Goal: Task Accomplishment & Management: Use online tool/utility

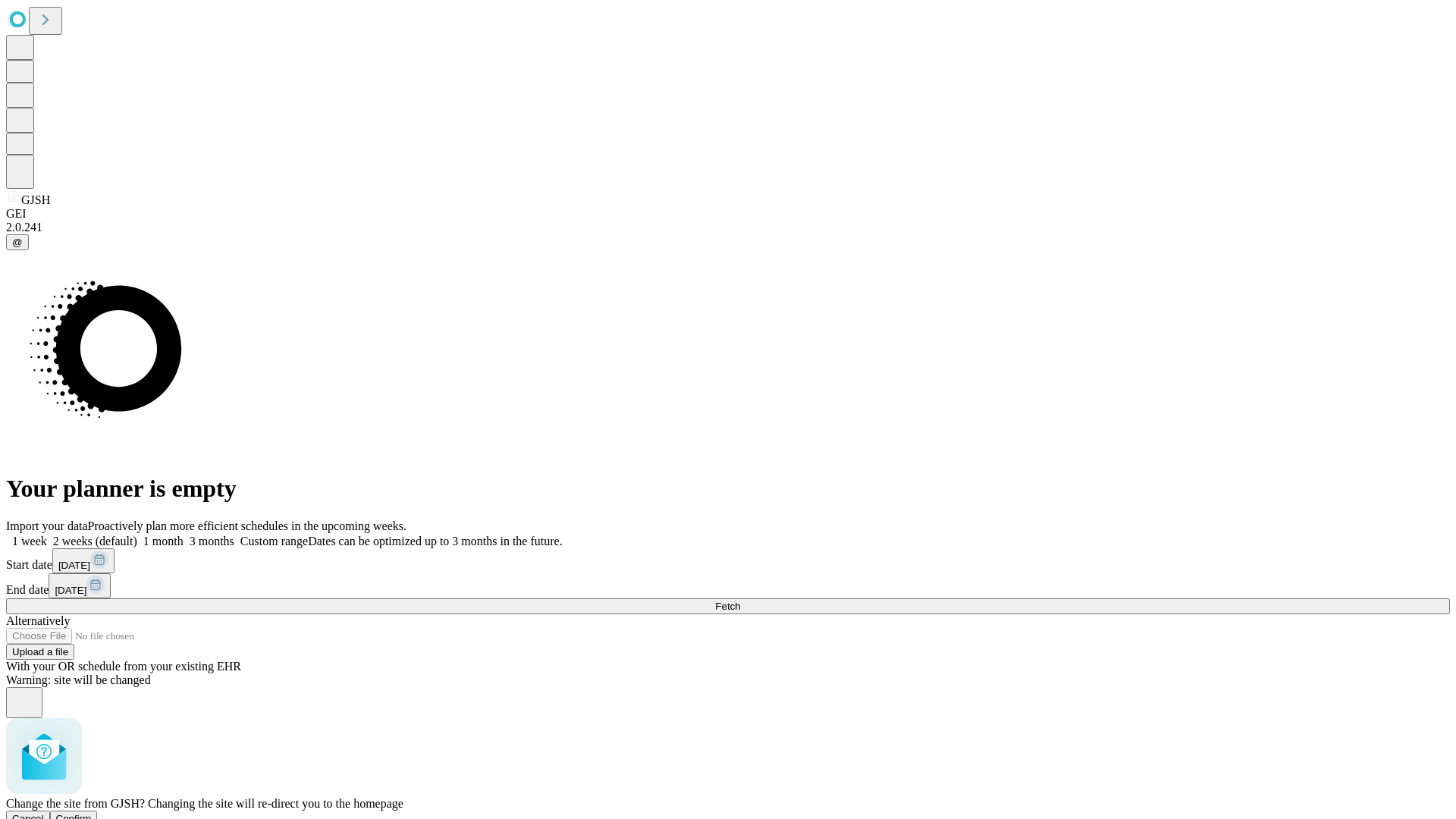
click at [92, 813] on span "Confirm" at bounding box center [73, 818] width 35 height 11
click at [184, 534] on label "1 month" at bounding box center [161, 541] width 46 height 13
click at [741, 600] on span "Fetch" at bounding box center [728, 606] width 25 height 11
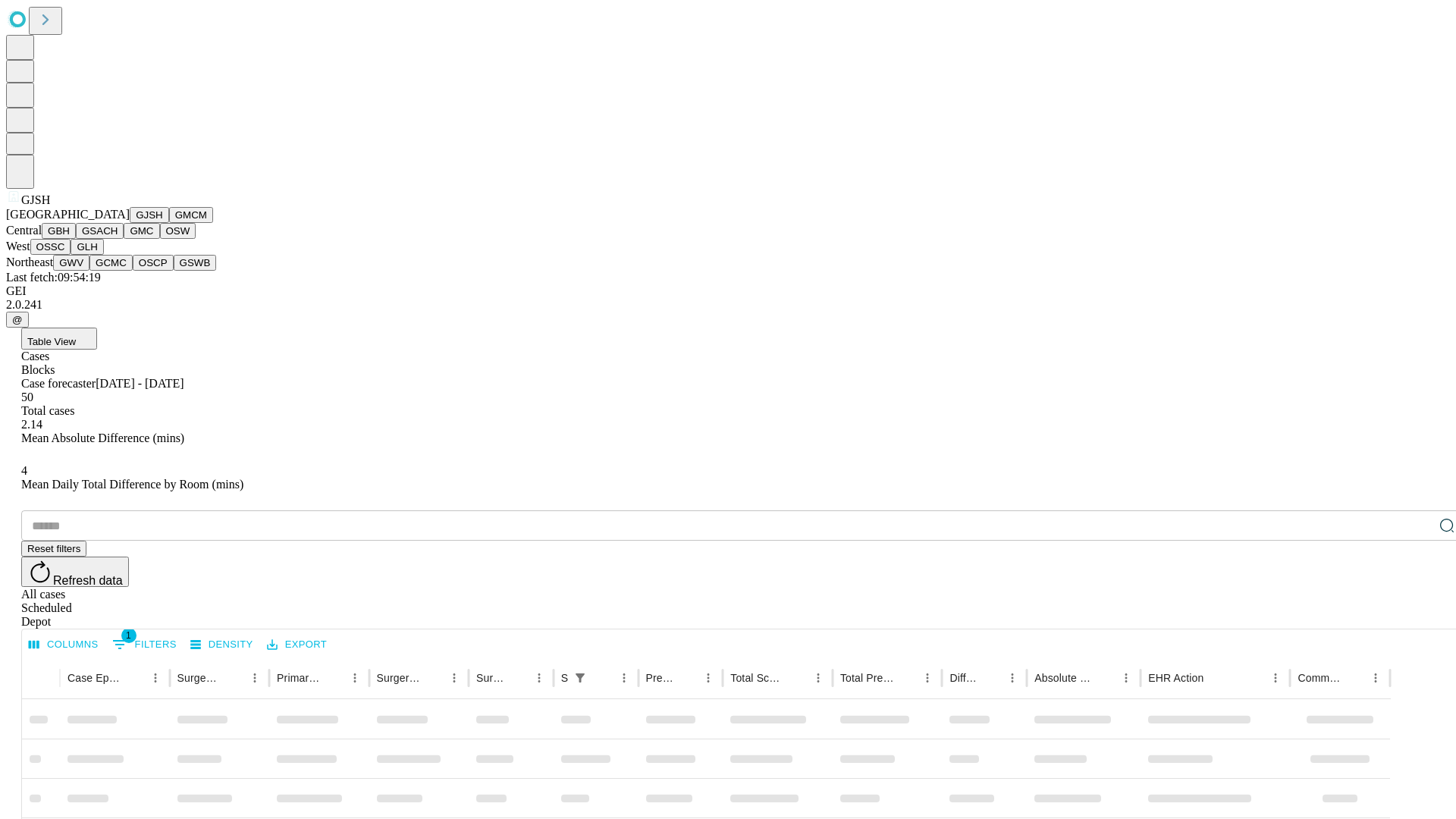
click at [169, 223] on button "GMCM" at bounding box center [190, 214] width 44 height 16
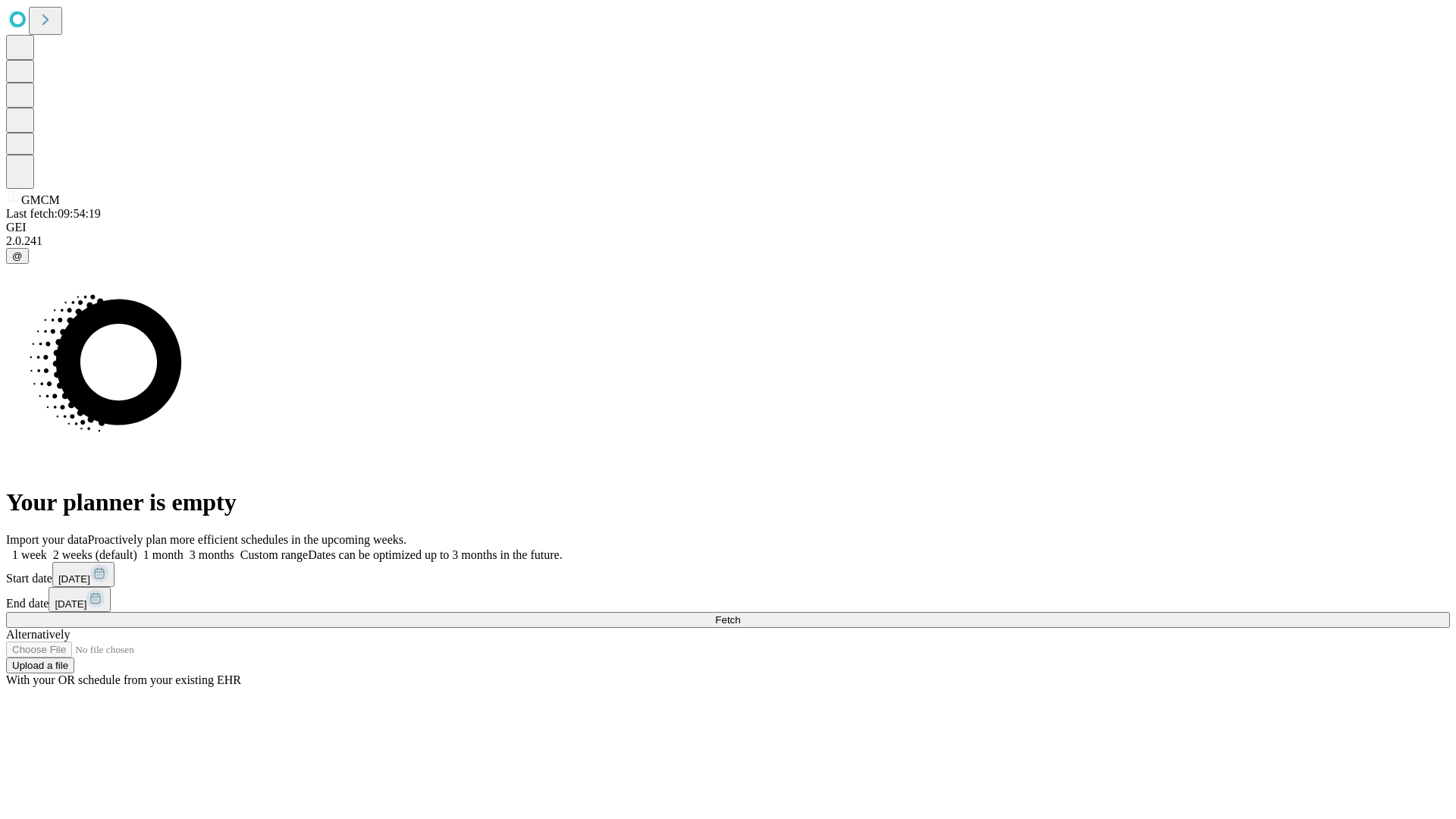
click at [184, 548] on label "1 month" at bounding box center [161, 555] width 46 height 13
click at [741, 614] on span "Fetch" at bounding box center [728, 620] width 25 height 11
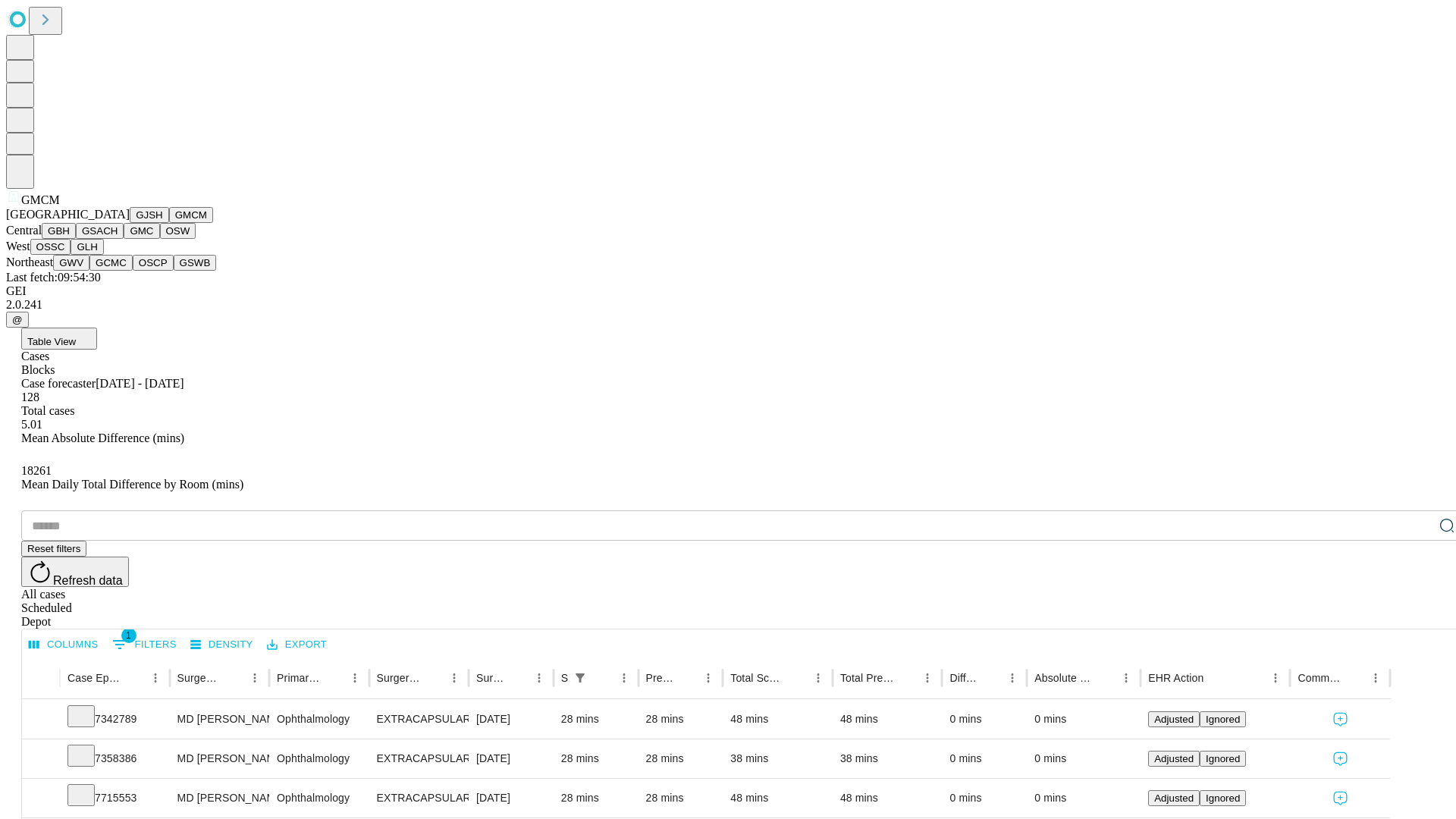
click at [76, 238] on button "GBH" at bounding box center [58, 230] width 34 height 16
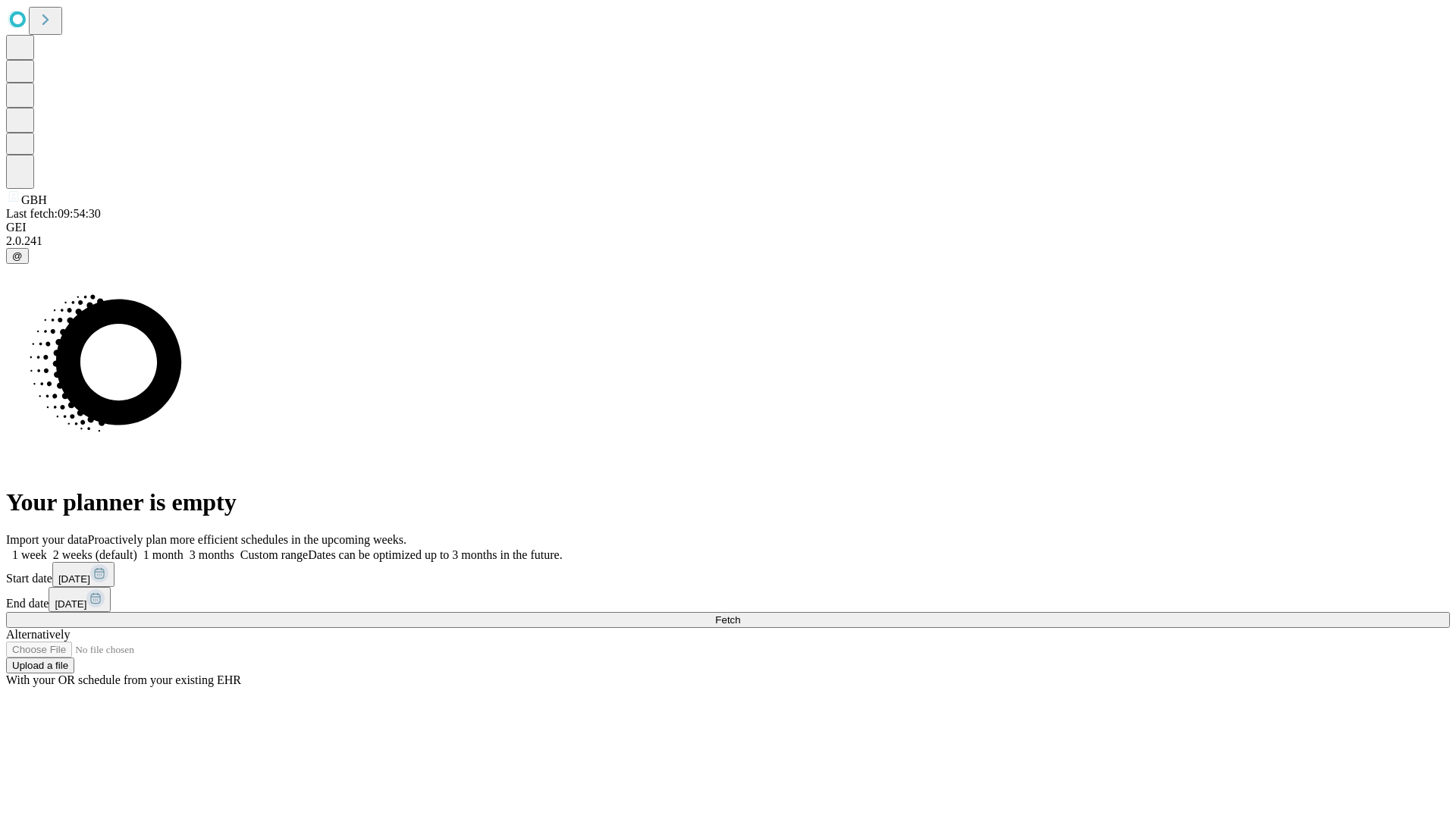
click at [184, 548] on label "1 month" at bounding box center [161, 555] width 46 height 13
click at [741, 614] on span "Fetch" at bounding box center [728, 620] width 25 height 11
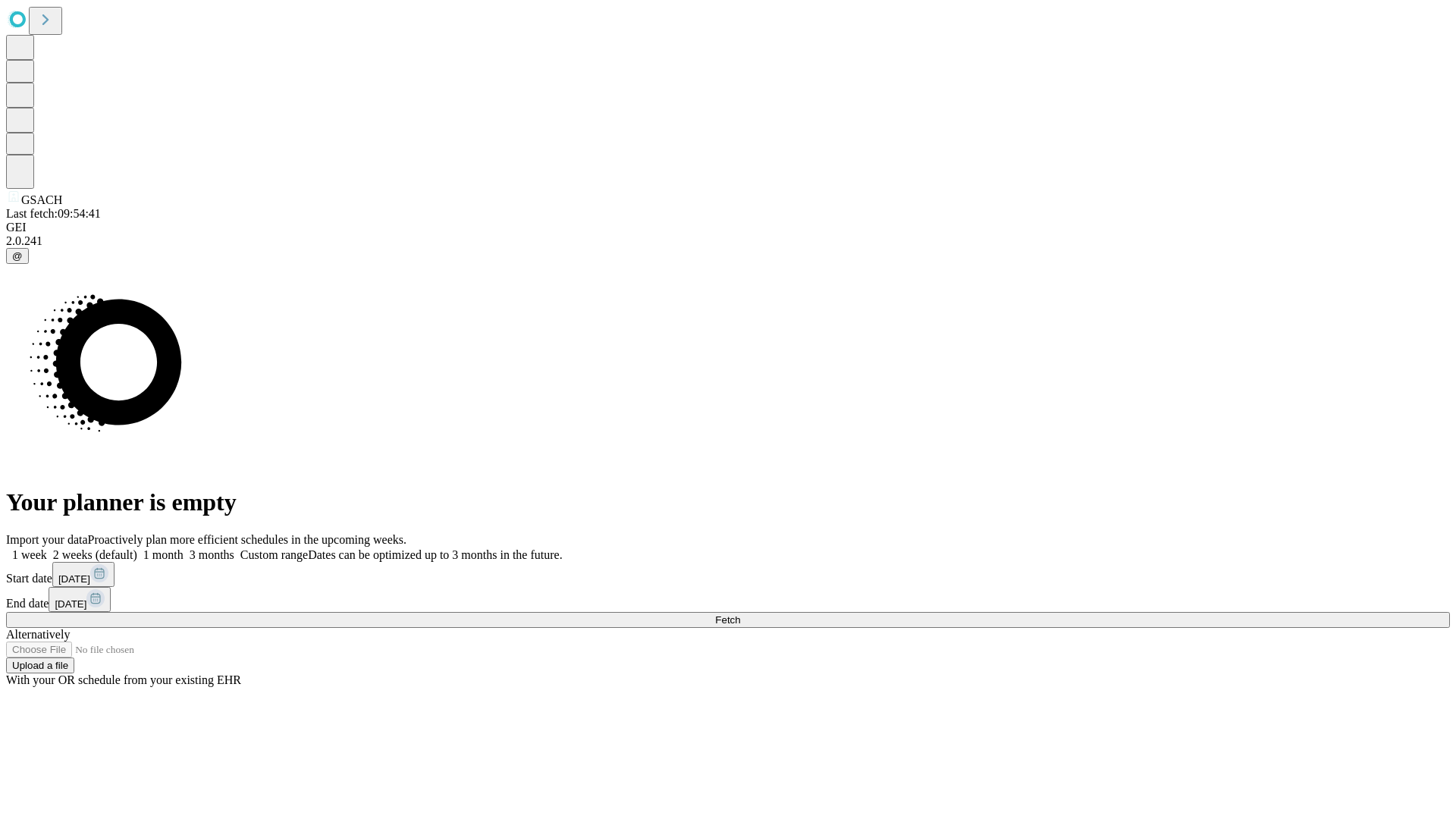
click at [184, 548] on label "1 month" at bounding box center [161, 555] width 46 height 13
click at [741, 614] on span "Fetch" at bounding box center [728, 620] width 25 height 11
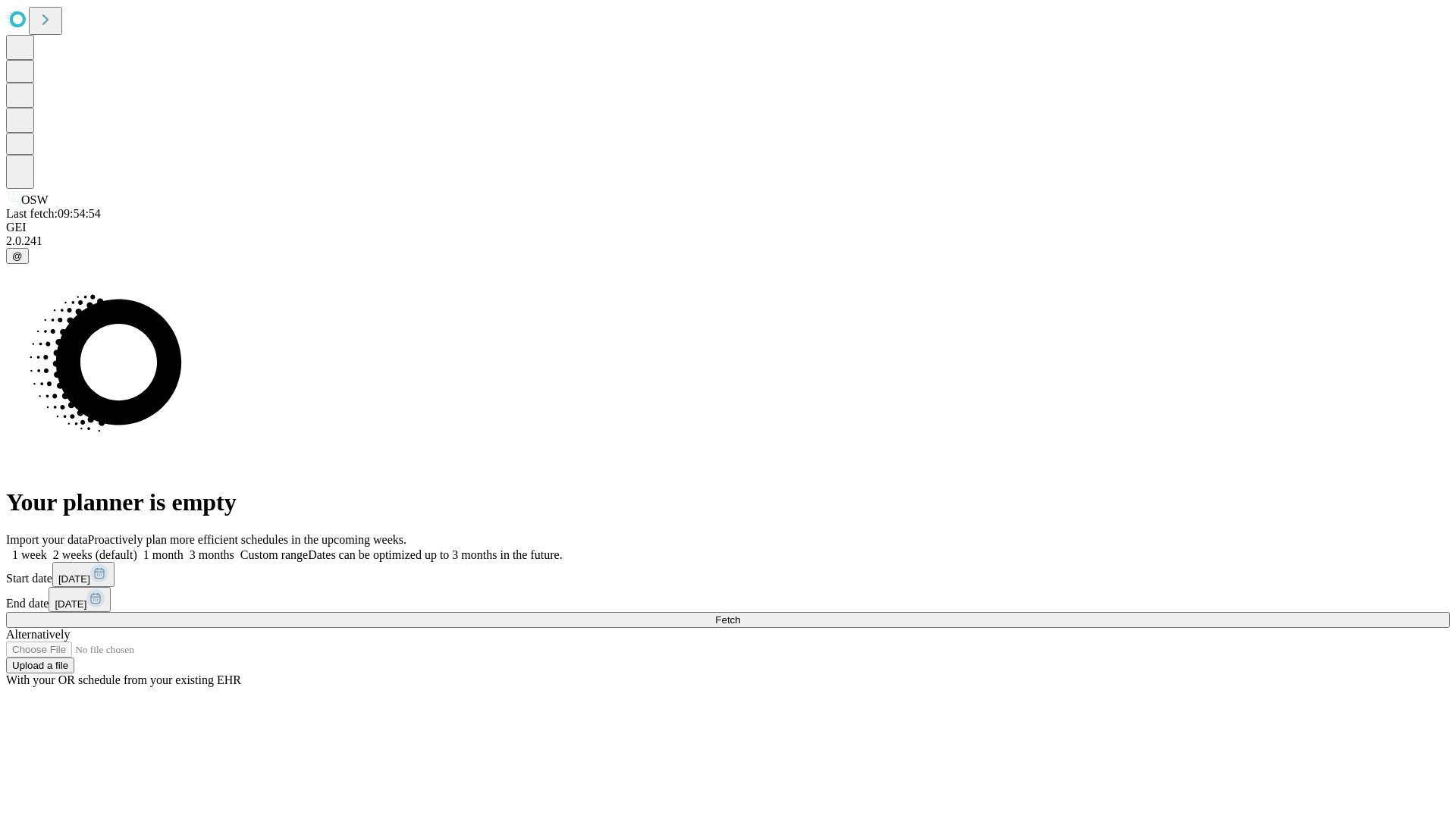
click at [741, 614] on span "Fetch" at bounding box center [728, 620] width 25 height 11
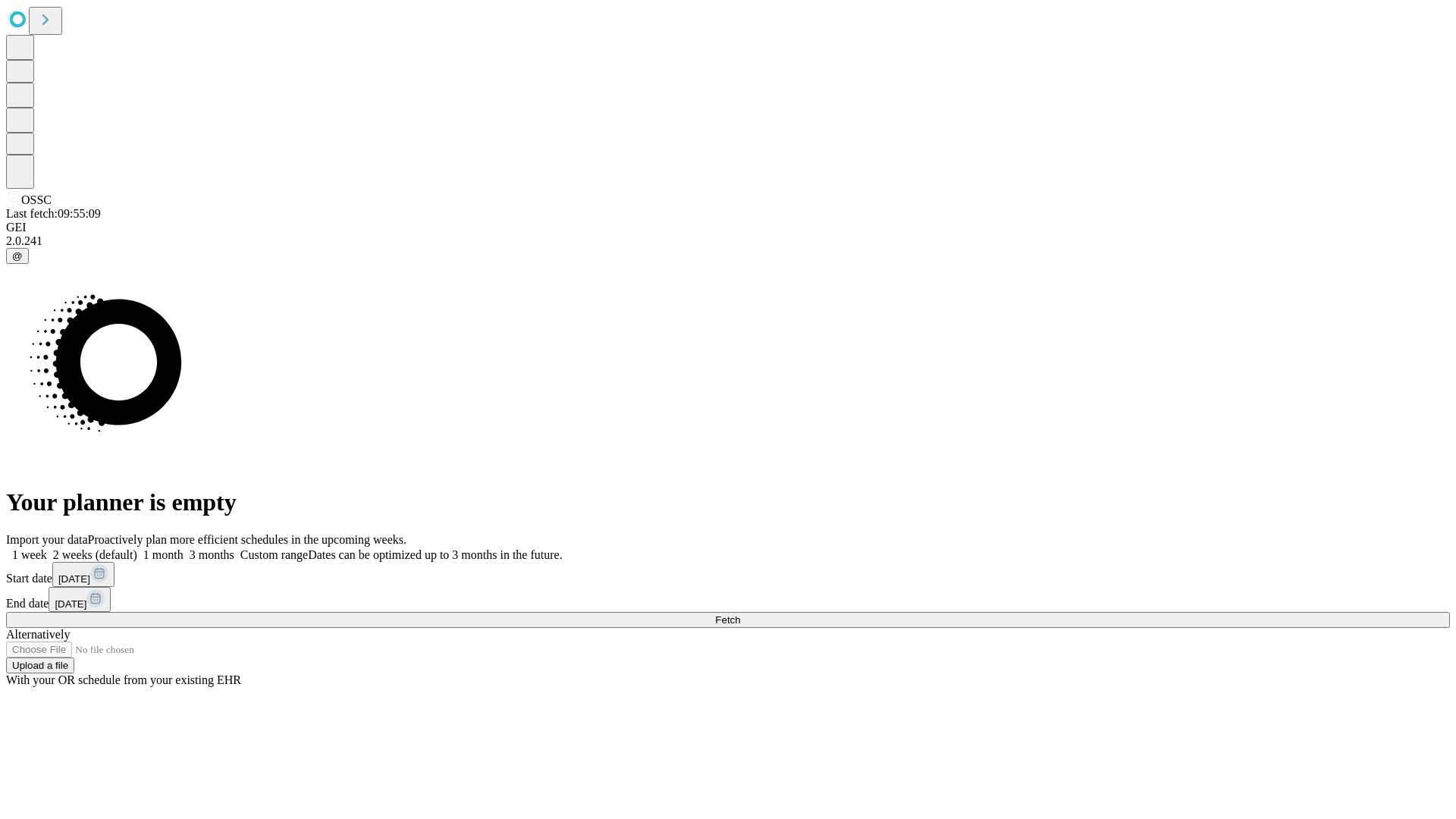
click at [184, 548] on label "1 month" at bounding box center [161, 555] width 46 height 13
click at [741, 614] on span "Fetch" at bounding box center [728, 620] width 25 height 11
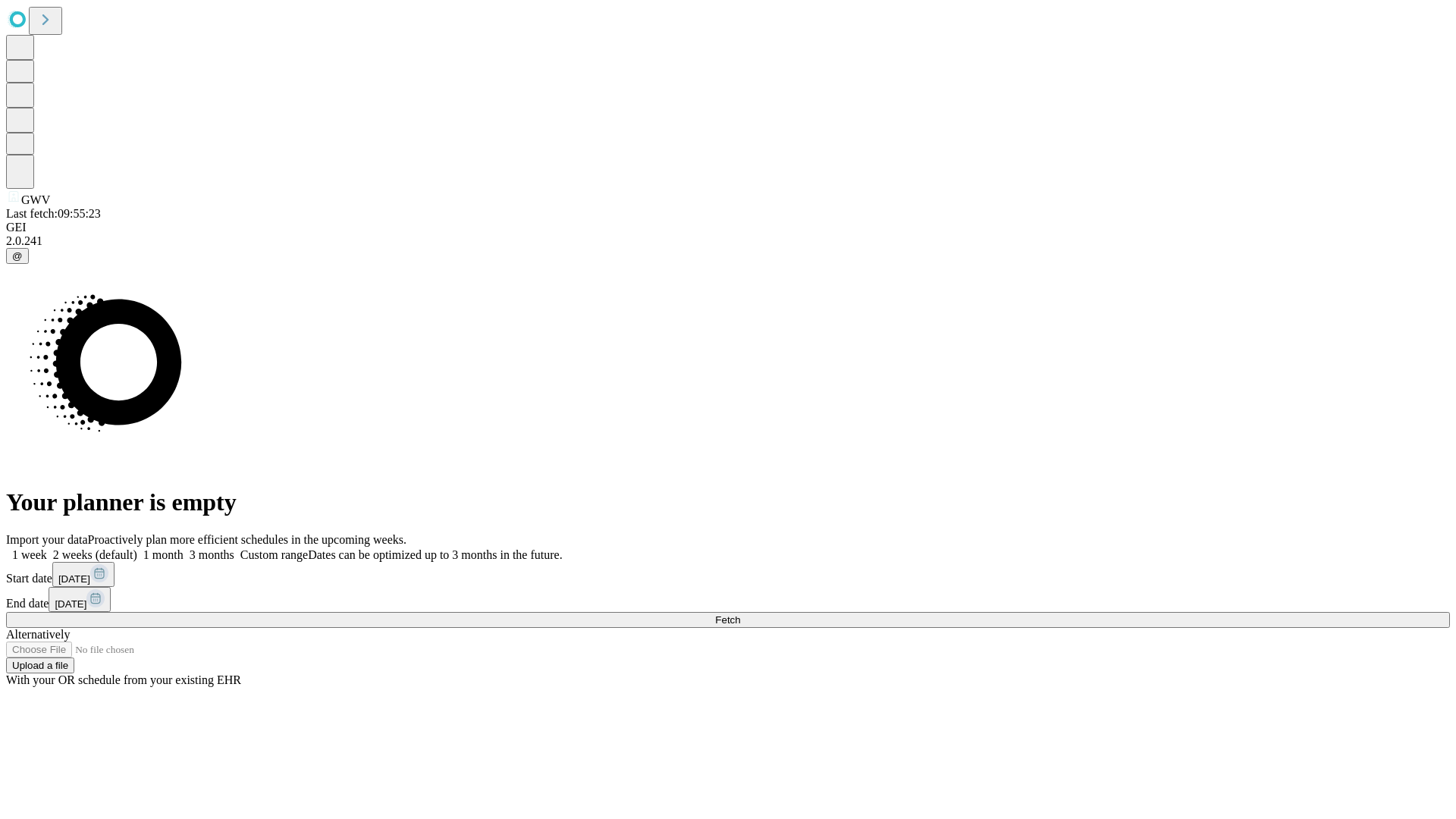
click at [184, 548] on label "1 month" at bounding box center [161, 555] width 46 height 13
click at [741, 614] on span "Fetch" at bounding box center [728, 620] width 25 height 11
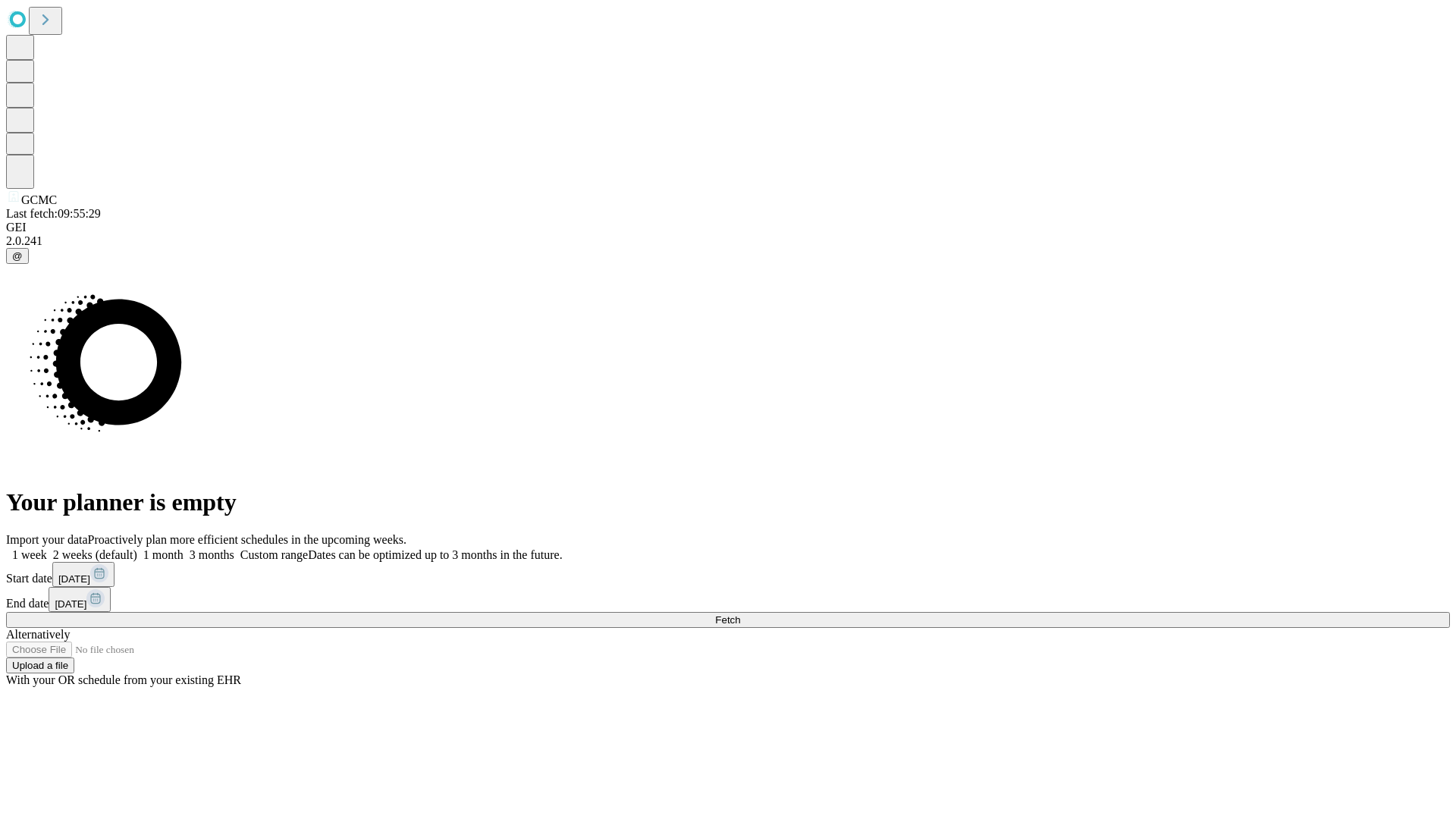
click at [741, 614] on span "Fetch" at bounding box center [728, 620] width 25 height 11
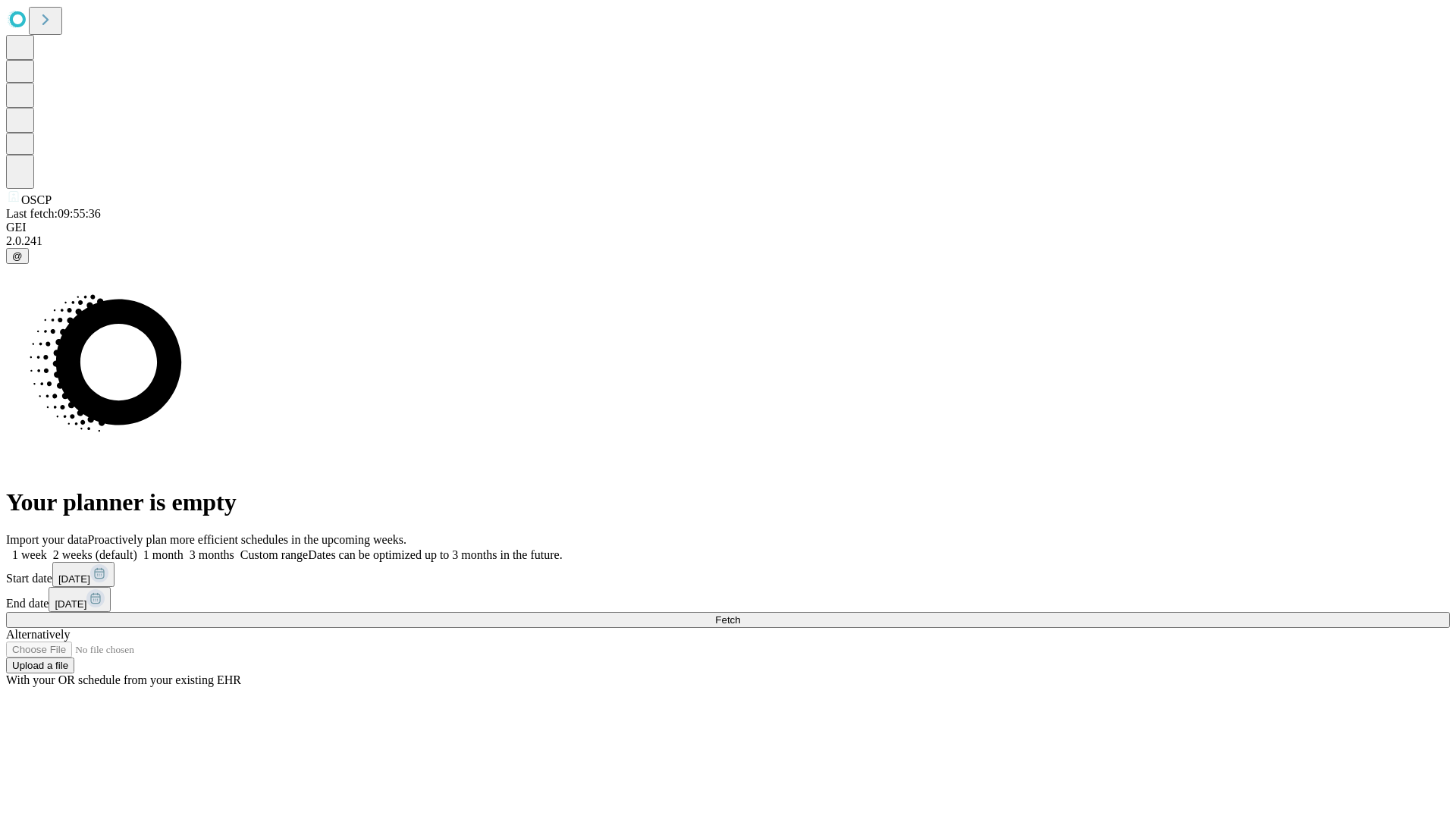
click at [741, 614] on span "Fetch" at bounding box center [728, 620] width 25 height 11
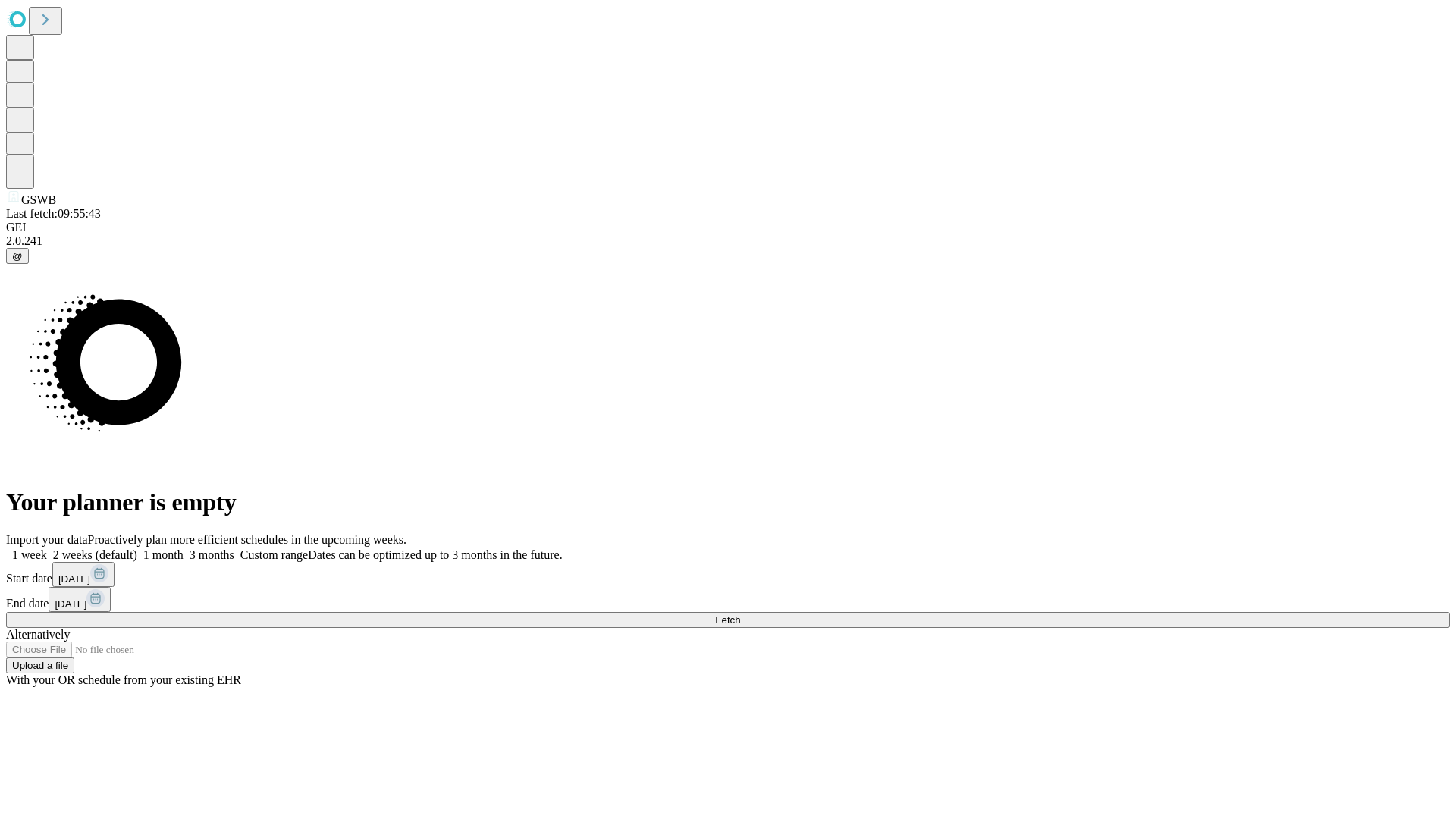
click at [184, 548] on label "1 month" at bounding box center [161, 555] width 46 height 13
click at [741, 614] on span "Fetch" at bounding box center [728, 620] width 25 height 11
